Goal: Complete application form

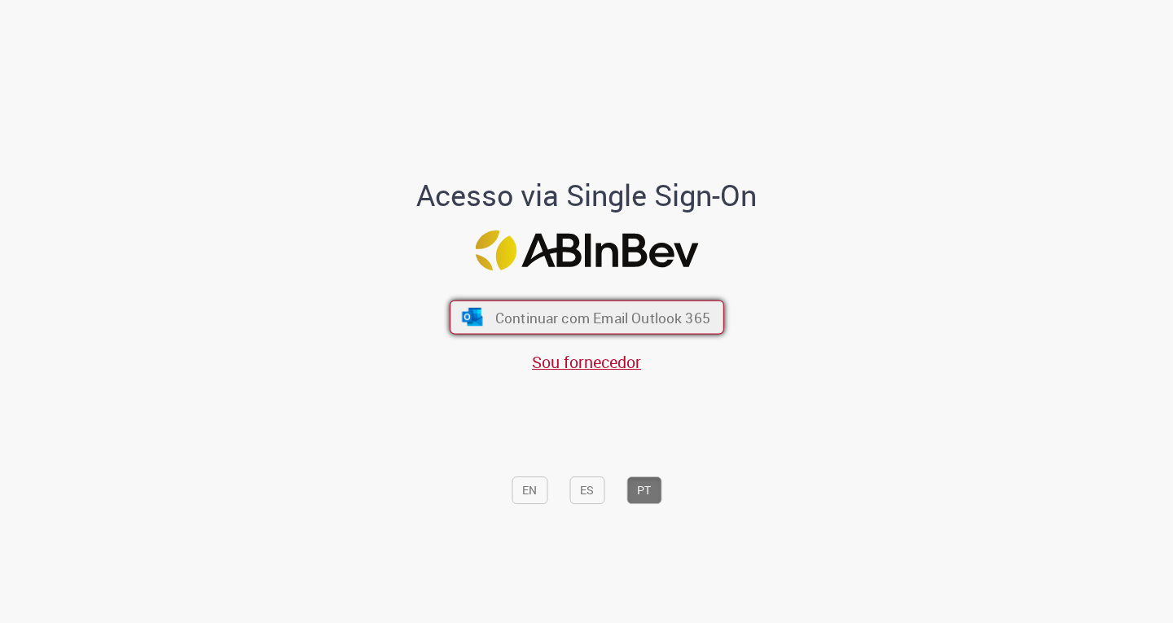
click at [627, 323] on span "Continuar com Email Outlook 365" at bounding box center [602, 317] width 215 height 19
click at [617, 326] on span "Continuar com Email Outlook 365" at bounding box center [602, 317] width 215 height 19
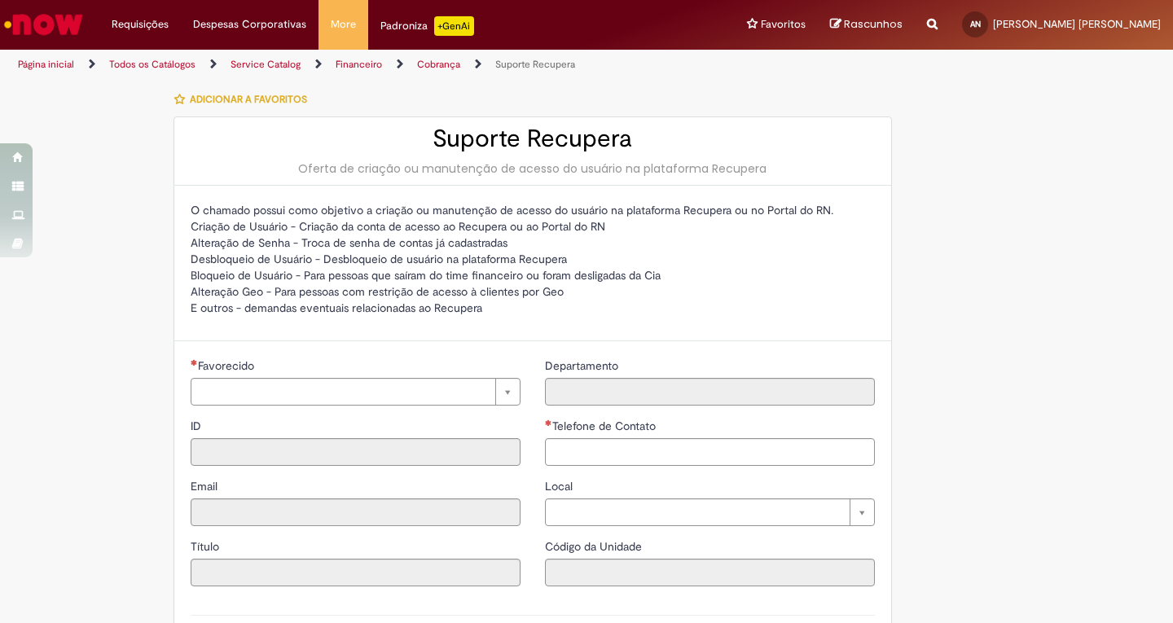
type input "**********"
